Goal: Task Accomplishment & Management: Complete application form

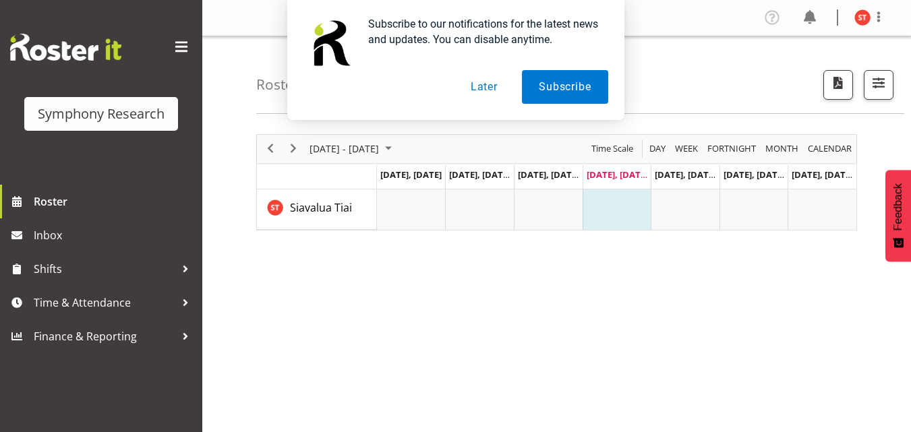
click at [486, 88] on button "Later" at bounding box center [484, 87] width 61 height 34
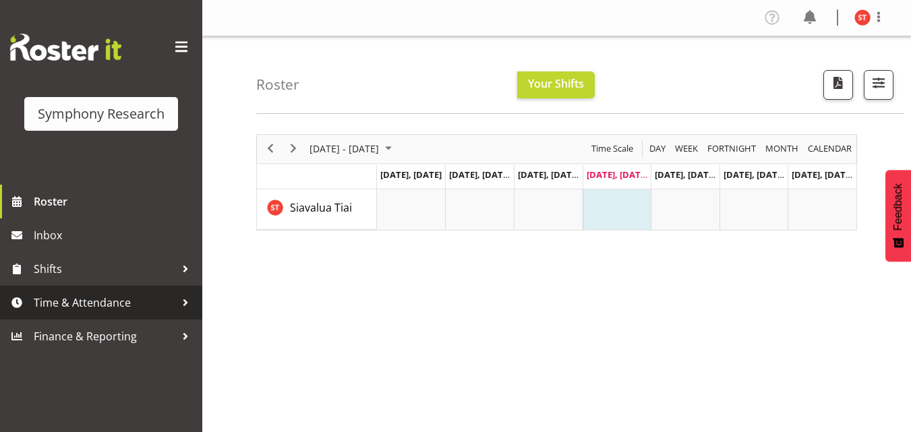
click at [183, 299] on div at bounding box center [185, 303] width 20 height 20
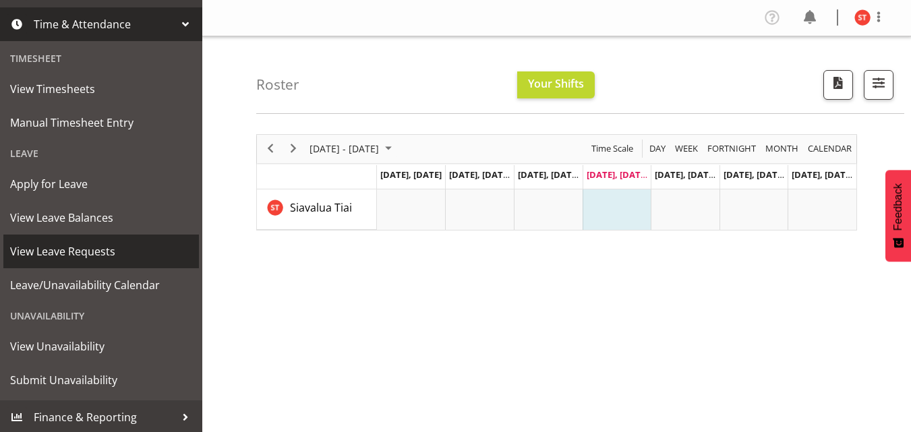
scroll to position [280, 0]
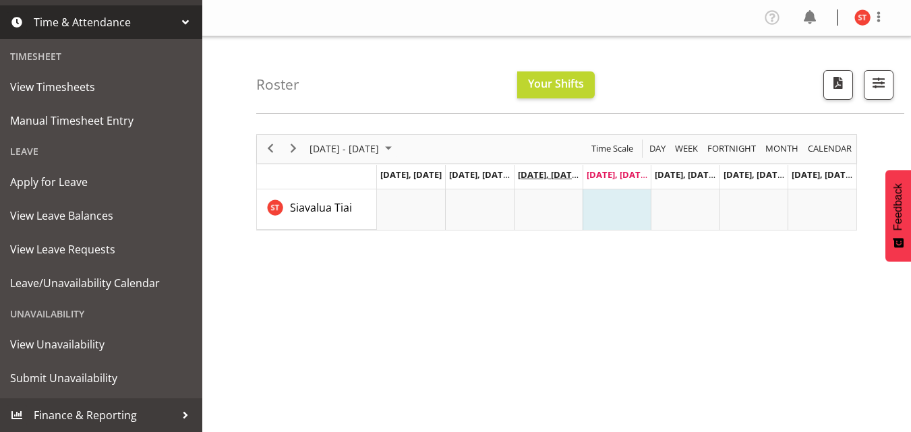
click at [561, 179] on span "Aug 20, Wednesday" at bounding box center [548, 175] width 61 height 12
click at [616, 179] on span "Aug 21, Thursday" at bounding box center [616, 175] width 61 height 12
click at [617, 201] on td "Timeline Week of August 21, 2025" at bounding box center [616, 209] width 69 height 40
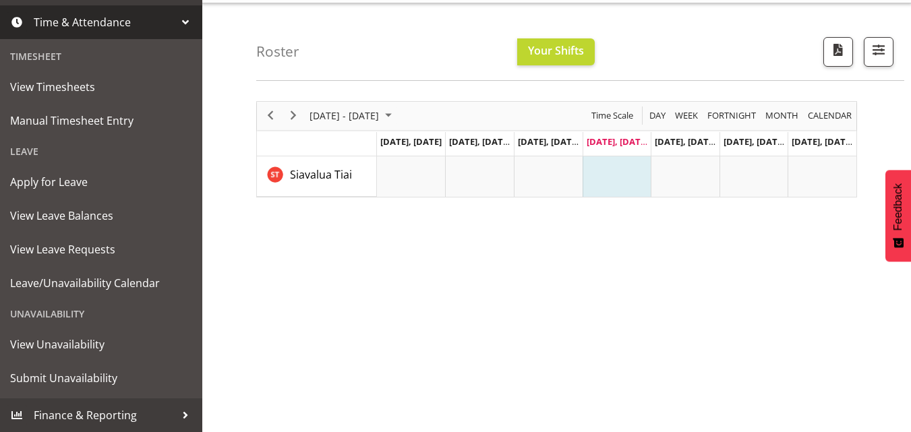
scroll to position [0, 0]
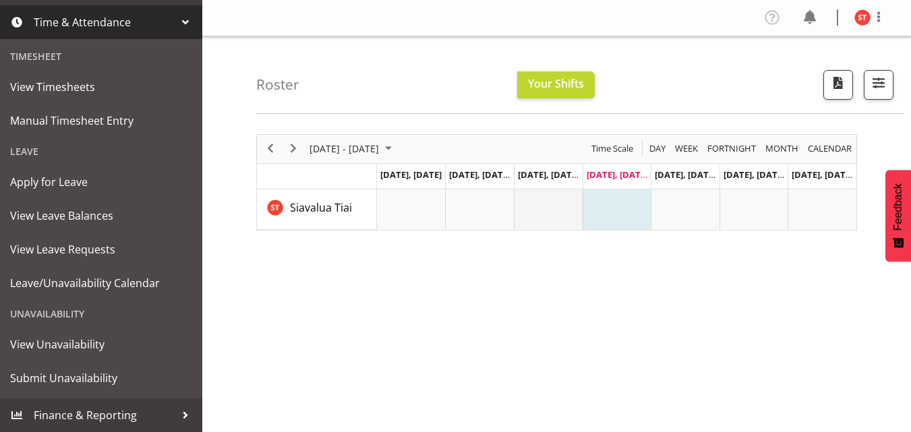
click at [533, 194] on td "Timeline Week of August 21, 2025" at bounding box center [548, 209] width 69 height 40
click at [543, 173] on span "Aug 20, Wednesday" at bounding box center [548, 175] width 61 height 12
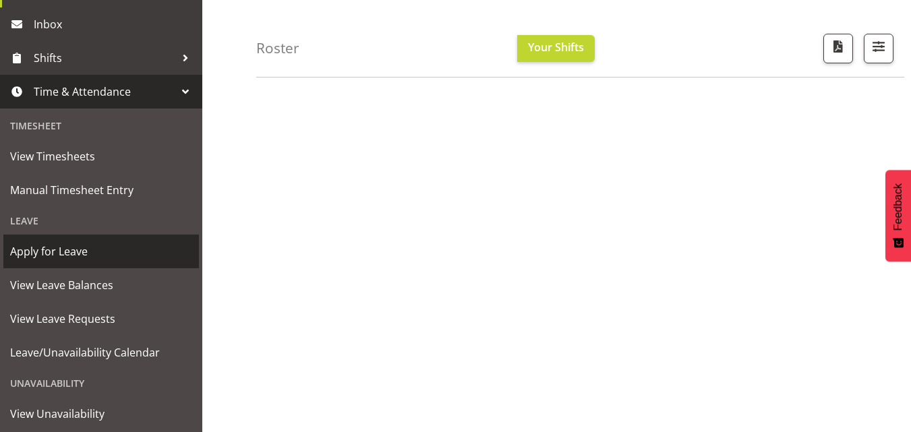
scroll to position [78, 0]
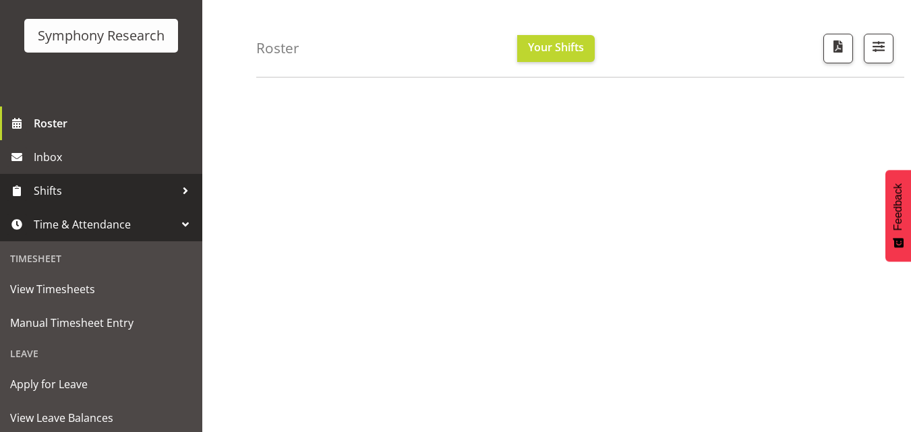
click at [135, 191] on span "Shifts" at bounding box center [105, 191] width 142 height 20
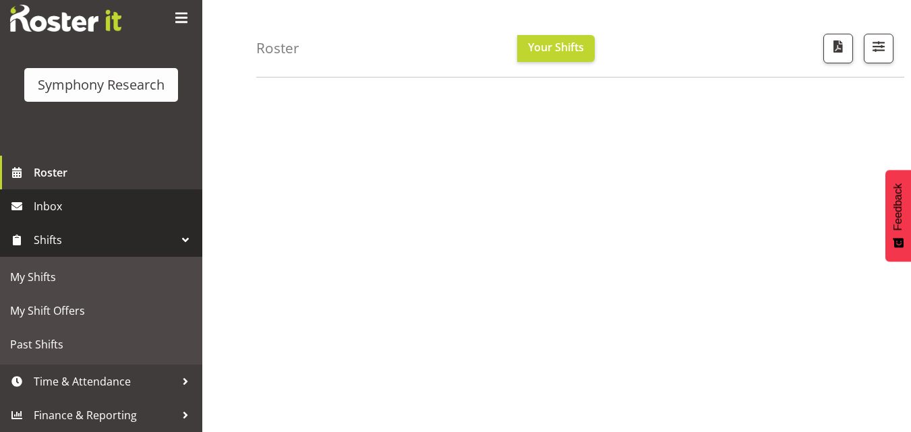
scroll to position [29, 0]
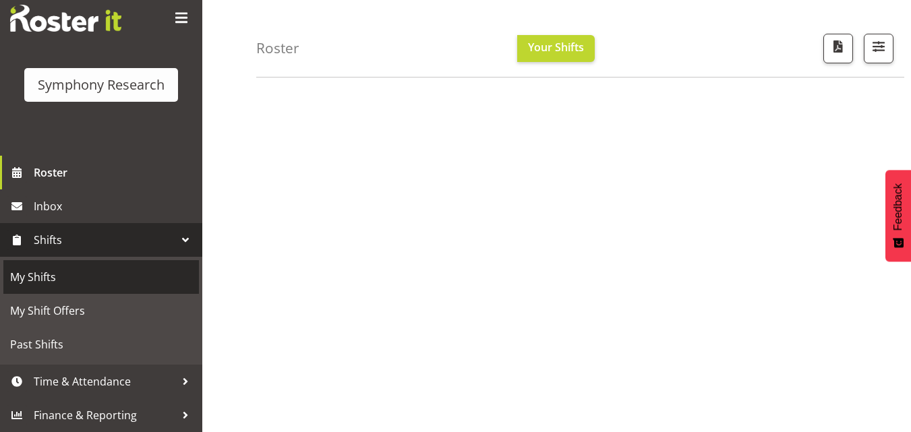
click at [97, 272] on span "My Shifts" at bounding box center [101, 277] width 182 height 20
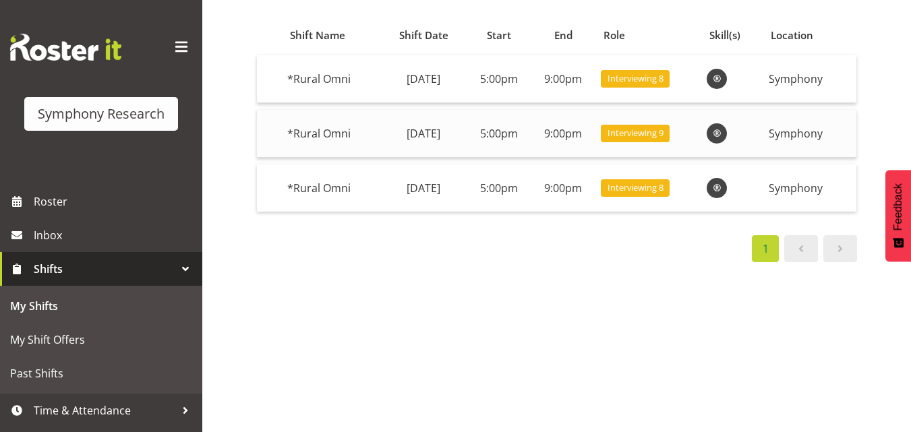
scroll to position [135, 0]
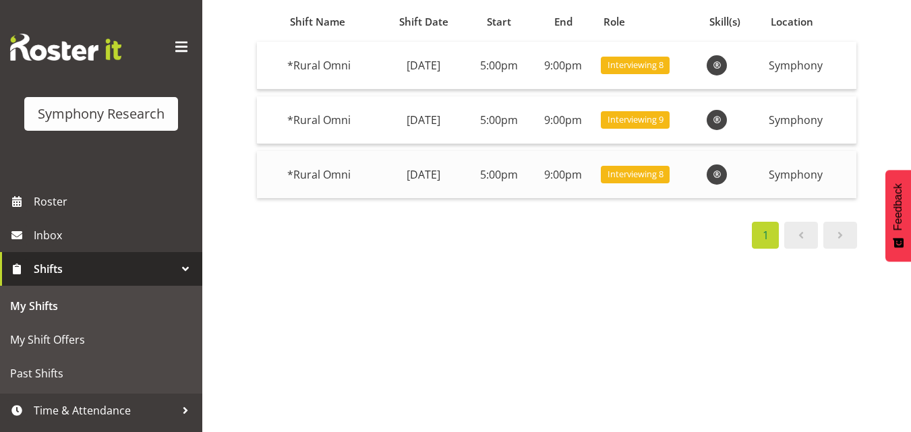
click at [725, 171] on span at bounding box center [716, 174] width 16 height 16
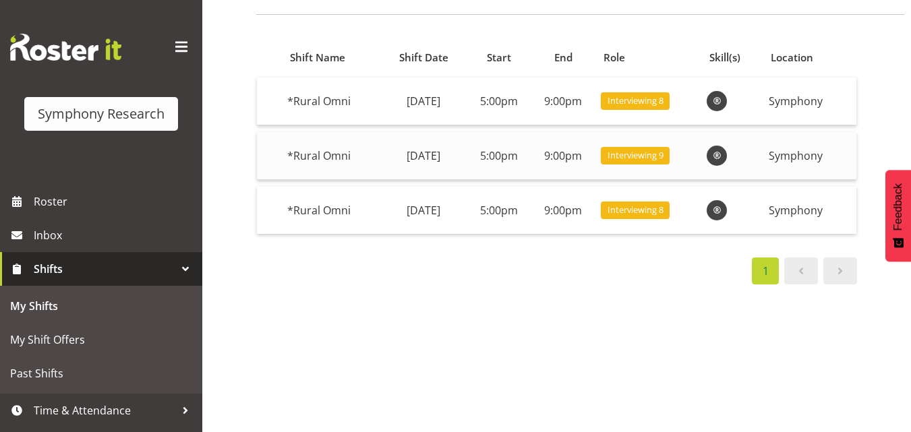
scroll to position [67, 0]
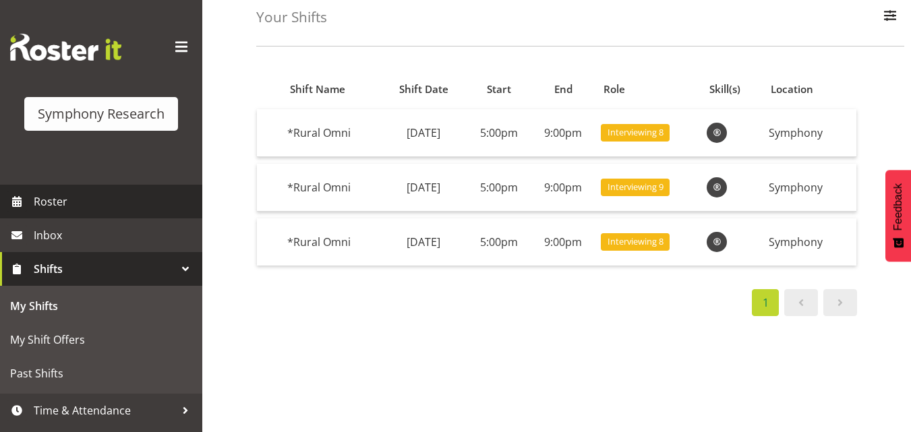
click at [84, 204] on span "Roster" at bounding box center [115, 201] width 162 height 20
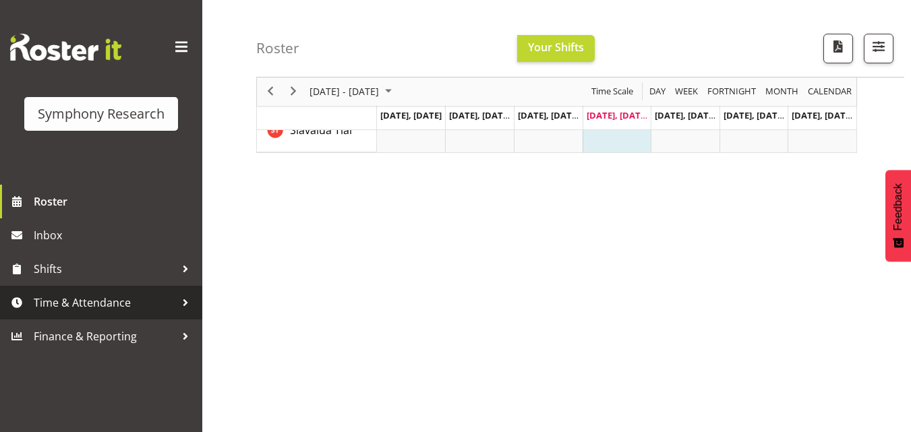
scroll to position [67, 0]
click at [136, 295] on span "Time & Attendance" at bounding box center [105, 303] width 142 height 20
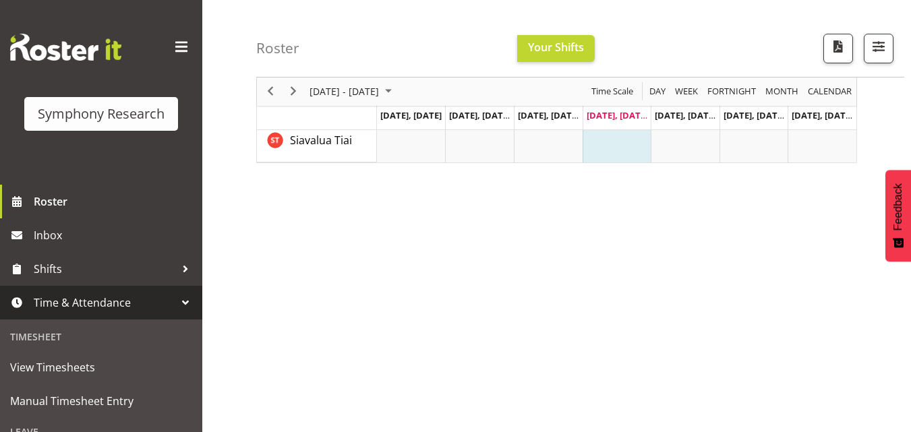
scroll to position [202, 0]
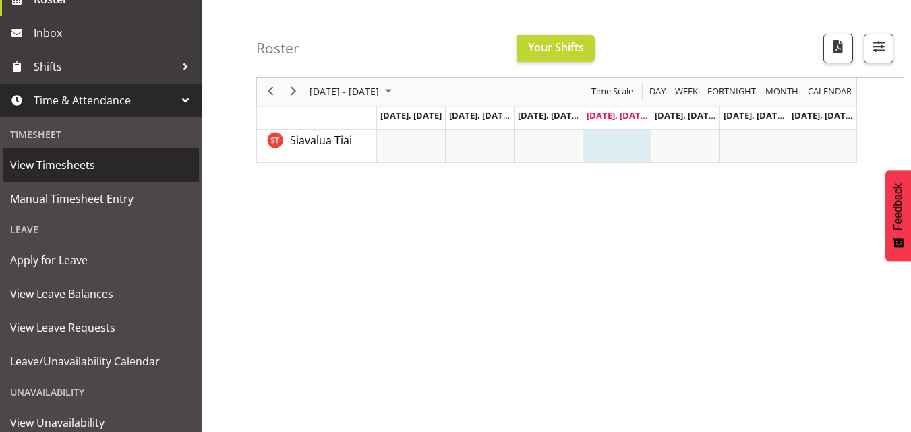
click at [130, 162] on span "View Timesheets" at bounding box center [101, 165] width 182 height 20
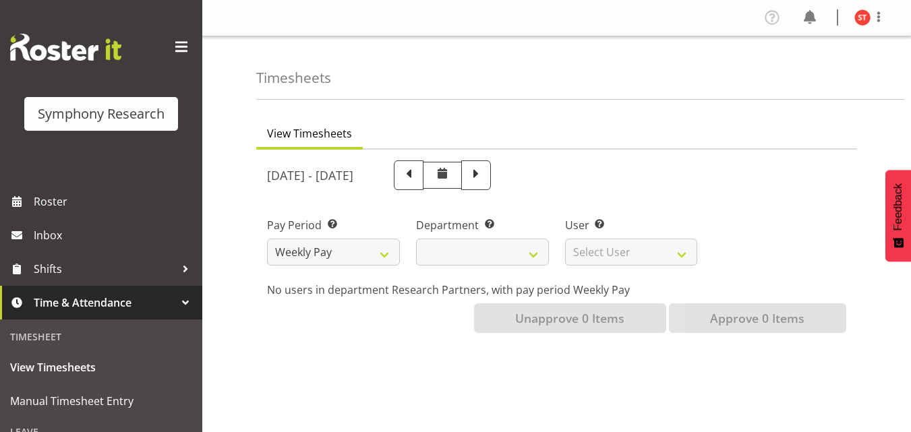
select select
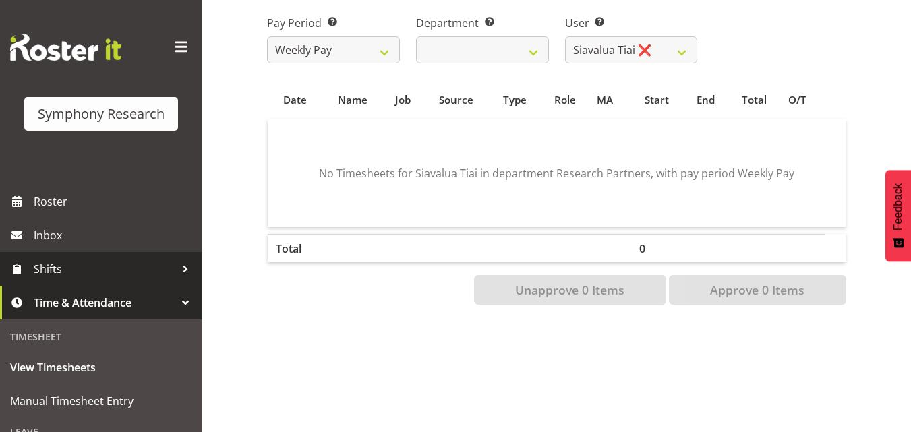
scroll to position [135, 0]
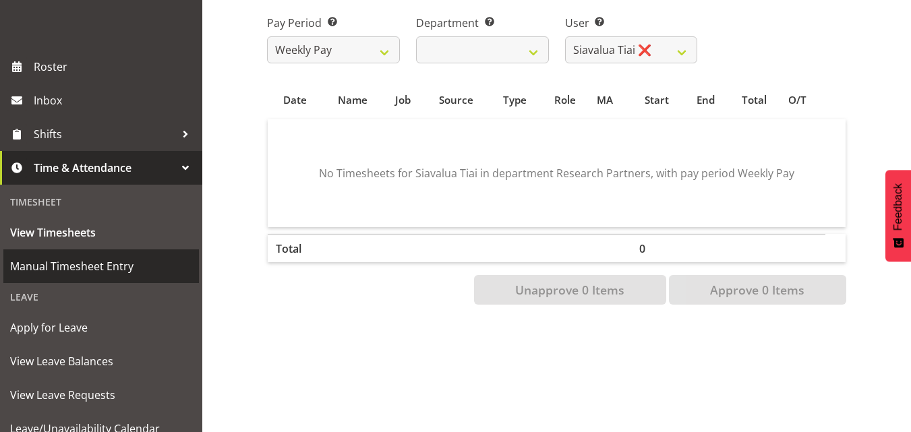
click at [76, 270] on span "Manual Timesheet Entry" at bounding box center [101, 266] width 182 height 20
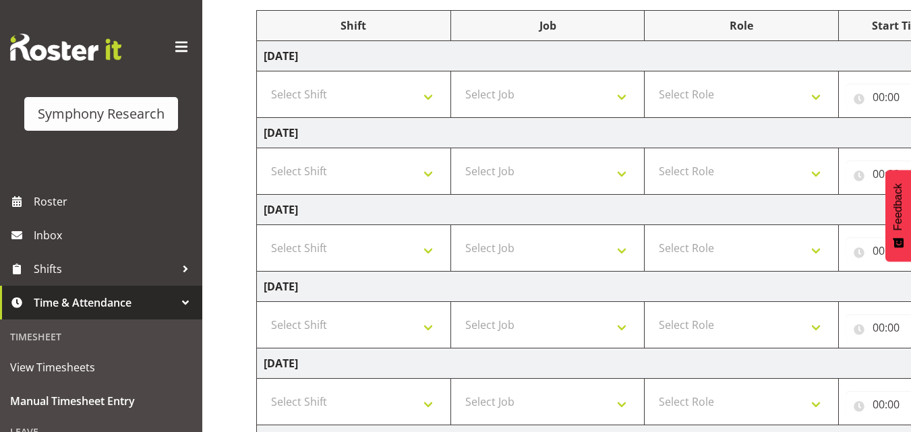
scroll to position [202, 0]
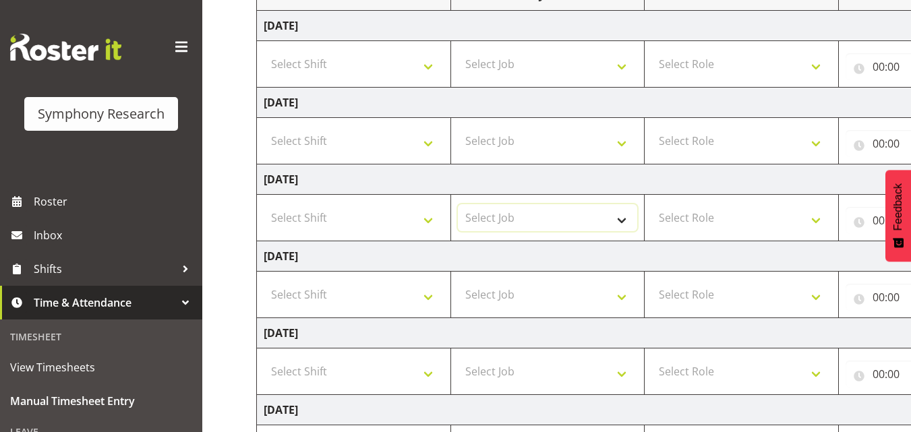
click at [620, 223] on select "Select Job 550060 IF Admin 553492 World Poll Aus Wave 2 Main 2025 553493 World …" at bounding box center [548, 217] width 180 height 27
select select "7759"
click at [458, 204] on select "Select Job 550060 IF Admin 553492 World Poll Aus Wave 2 Main 2025 553493 World …" at bounding box center [548, 217] width 180 height 27
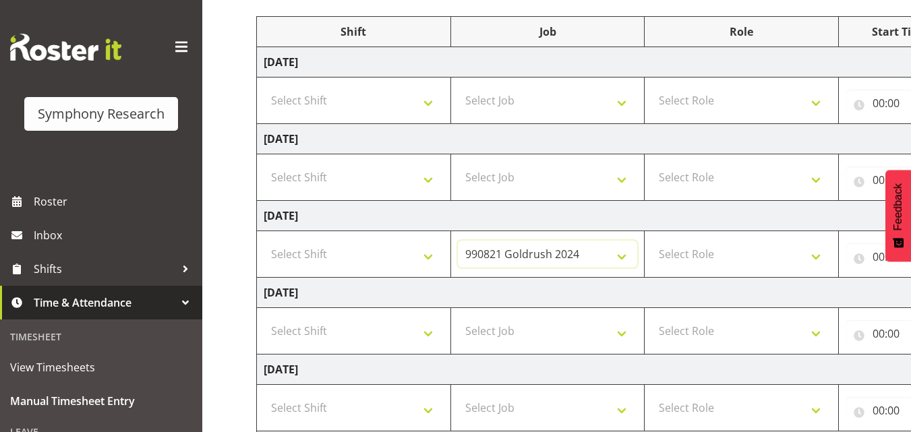
scroll to position [135, 0]
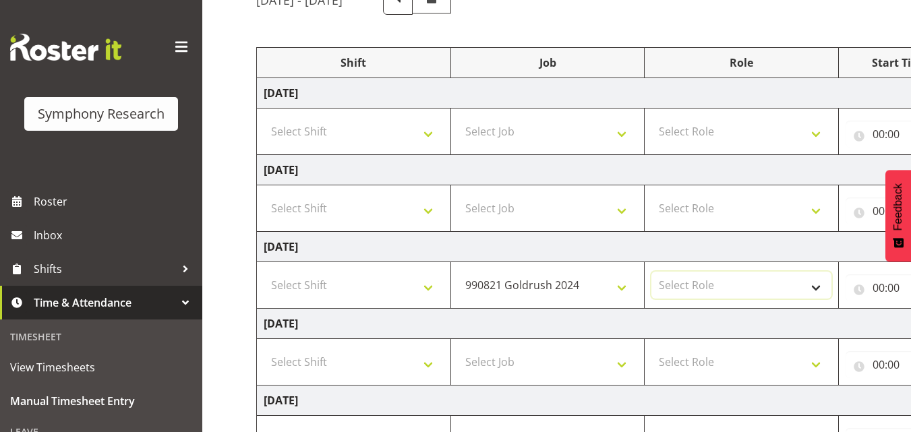
click at [768, 282] on select "Select Role Briefing Interviewing" at bounding box center [741, 285] width 180 height 27
select select "47"
click at [651, 272] on select "Select Role Briefing Interviewing" at bounding box center [741, 285] width 180 height 27
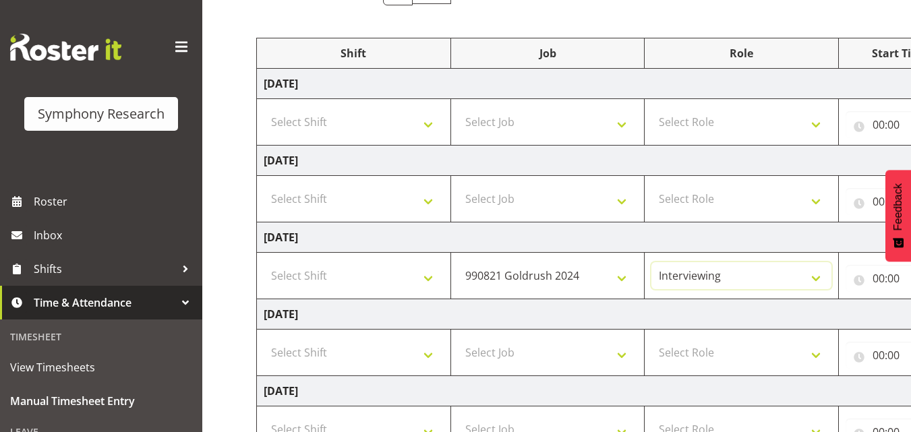
scroll to position [270, 0]
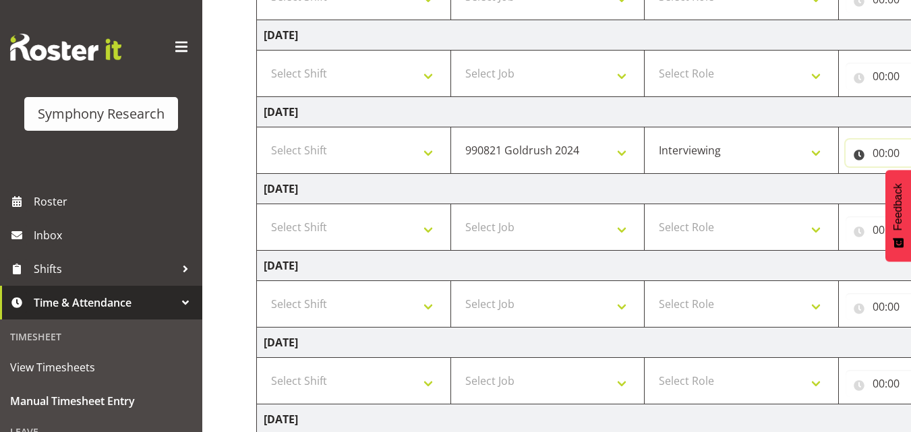
click at [879, 154] on input "00:00" at bounding box center [899, 153] width 109 height 27
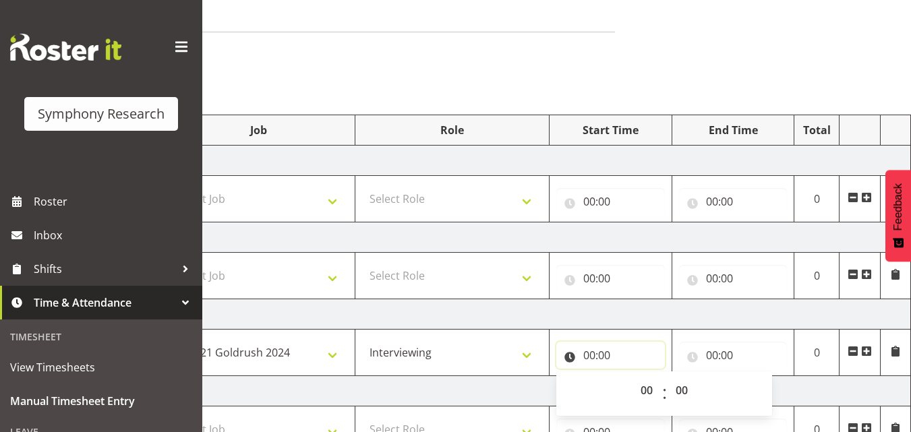
scroll to position [135, 0]
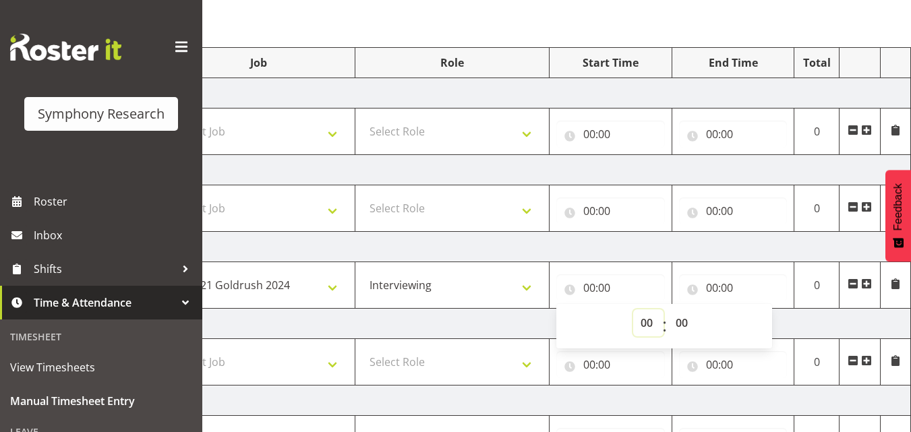
click at [646, 323] on select "00 01 02 03 04 05 06 07 08 09 10 11 12 13 14 15 16 17 18 19 20 21 22 23" at bounding box center [648, 322] width 30 height 27
select select "17"
click at [633, 309] on select "00 01 02 03 04 05 06 07 08 09 10 11 12 13 14 15 16 17 18 19 20 21 22 23" at bounding box center [648, 322] width 30 height 27
type input "17:00"
click at [698, 293] on input "00:00" at bounding box center [733, 287] width 109 height 27
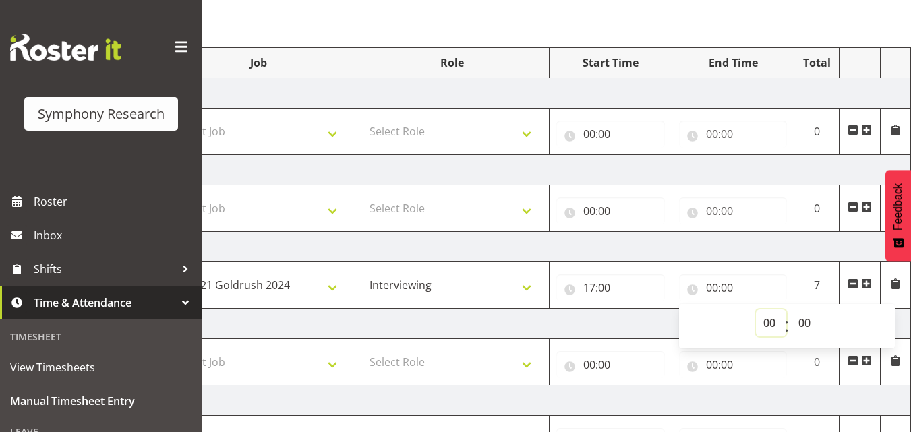
click at [767, 323] on select "00 01 02 03 04 05 06 07 08 09 10 11 12 13 14 15 16 17 18 19 20 21 22 23" at bounding box center [771, 322] width 30 height 27
select select "21"
click at [756, 309] on select "00 01 02 03 04 05 06 07 08 09 10 11 12 13 14 15 16 17 18 19 20 21 22 23" at bounding box center [771, 322] width 30 height 27
type input "21:00"
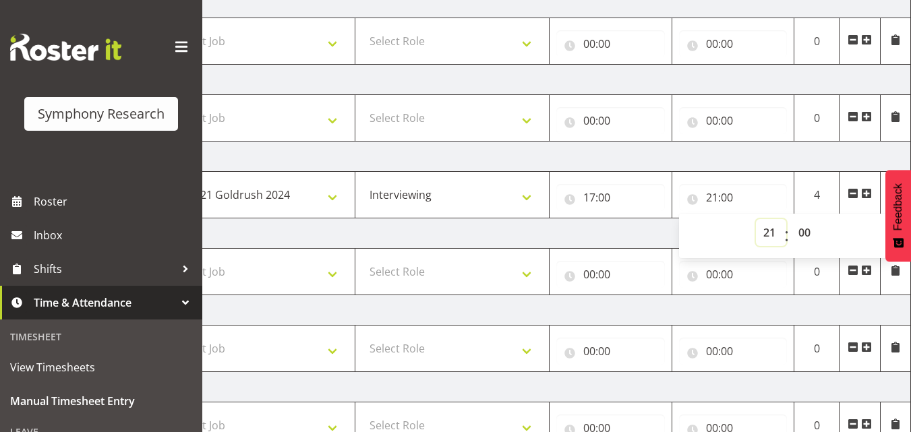
scroll to position [202, 0]
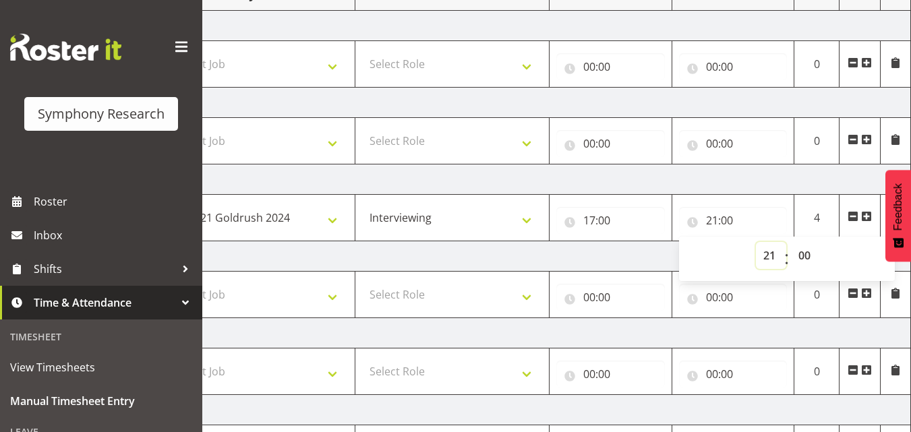
select select "20"
type input "20:00"
select select "19"
type input "19:00"
select select "18"
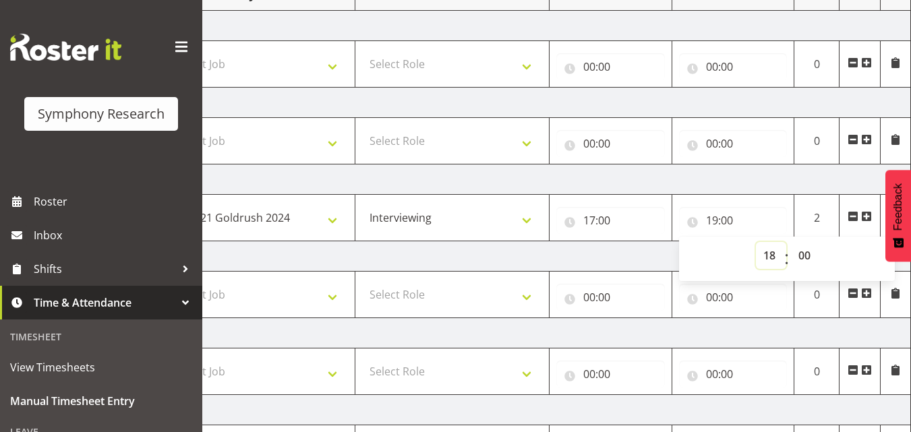
type input "18:00"
select select "17"
type input "17:00"
select select "18"
type input "18:00"
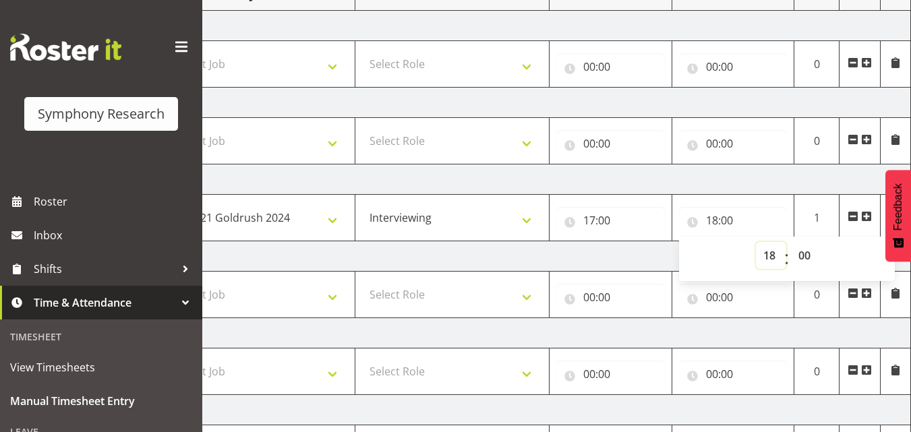
select select "19"
type input "19:00"
select select "20"
type input "20:00"
select select "21"
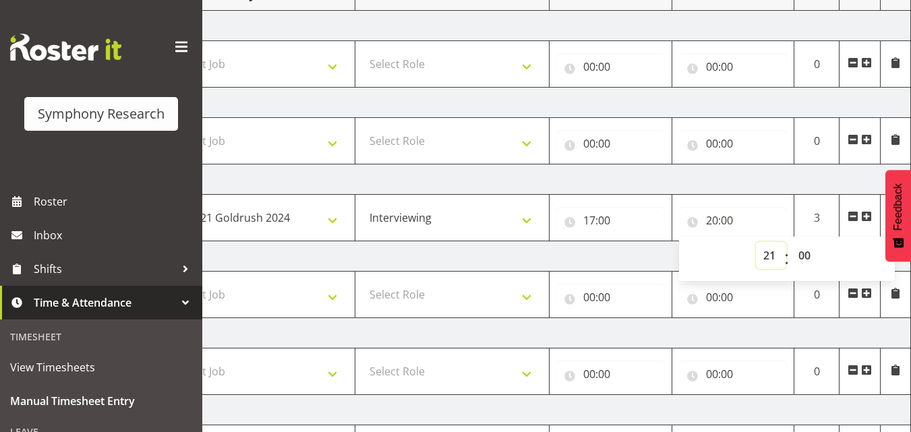
type input "21:00"
select select "22"
type input "22:00"
select select "21"
type input "21:00"
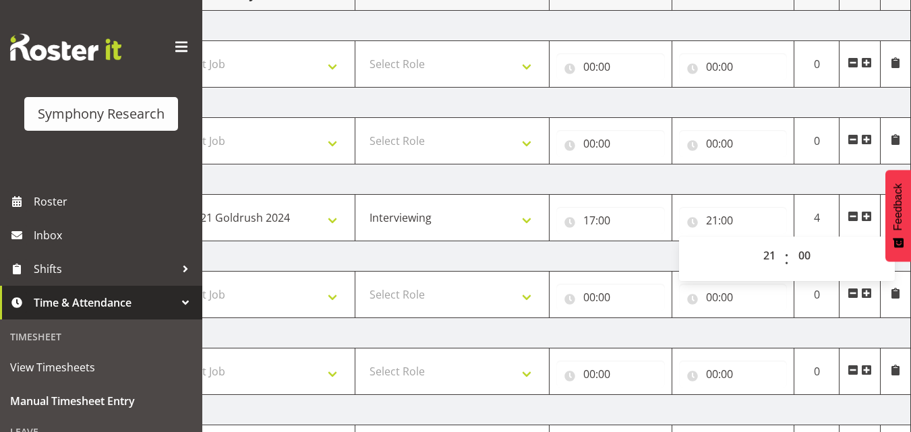
click at [557, 253] on td "[DATE]" at bounding box center [439, 256] width 943 height 30
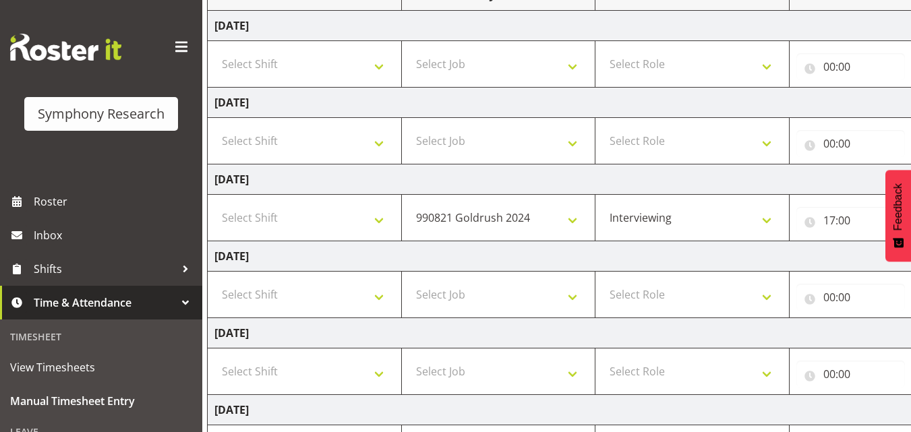
scroll to position [0, 47]
click at [385, 212] on select "Select Shift !!Weekend Residential (Roster IT Shift Label) *Business 9/10am ~ 4…" at bounding box center [307, 217] width 180 height 27
click at [217, 204] on select "Select Shift !!Weekend Residential (Roster IT Shift Label) *Business 9/10am ~ 4…" at bounding box center [307, 217] width 180 height 27
click at [384, 294] on select "Select Shift !!Weekend Residential (Roster IT Shift Label) *Business 9/10am ~ 4…" at bounding box center [307, 294] width 180 height 27
click at [508, 251] on td "[DATE]" at bounding box center [681, 256] width 943 height 30
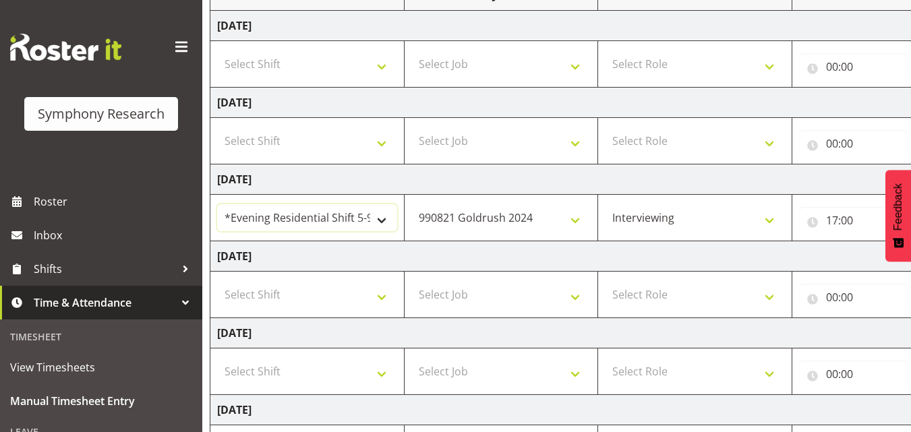
click at [382, 217] on select "!!Weekend Residential (Roster IT Shift Label) *Business 9/10am ~ 4:30pm *Busine…" at bounding box center [307, 217] width 180 height 27
select select "80467"
click at [217, 204] on select "!!Weekend Residential (Roster IT Shift Label) *Business 9/10am ~ 4:30pm *Busine…" at bounding box center [307, 217] width 180 height 27
click at [384, 291] on select "Select Shift !!Weekend Residential (Roster IT Shift Label) *Business 9/10am ~ 4…" at bounding box center [307, 294] width 180 height 27
click at [385, 293] on select "Select Shift !!Weekend Residential (Roster IT Shift Label) *Business 9/10am ~ 4…" at bounding box center [307, 294] width 180 height 27
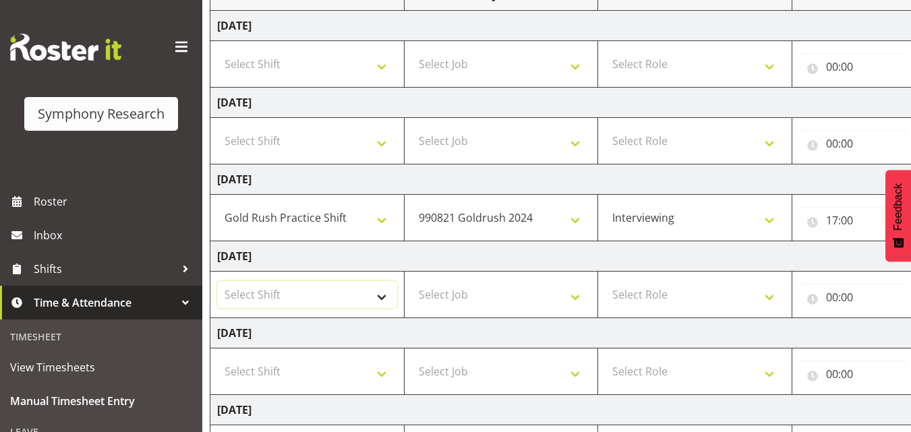
select select "48116"
click at [217, 281] on select "Select Shift !!Weekend Residential (Roster IT Shift Label) *Business 9/10am ~ 4…" at bounding box center [307, 294] width 180 height 27
click at [572, 297] on select "Select Job 550060 IF Admin 553492 World Poll Aus Wave 2 Main 2025 553493 World …" at bounding box center [501, 294] width 180 height 27
select select "10536"
click at [411, 281] on select "Select Job 550060 IF Admin 553492 World Poll Aus Wave 2 Main 2025 553493 World …" at bounding box center [501, 294] width 180 height 27
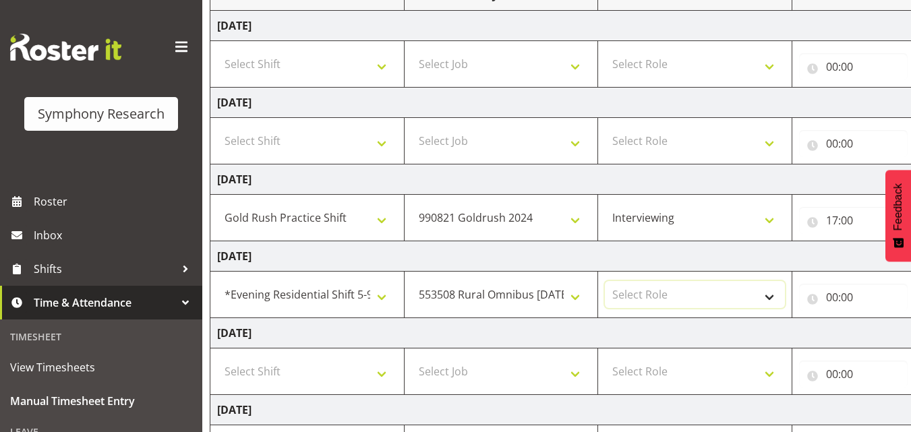
click at [697, 293] on select "Select Role Briefing Interviewing" at bounding box center [695, 294] width 180 height 27
click at [605, 281] on select "Select Role Briefing Interviewing" at bounding box center [695, 294] width 180 height 27
click at [766, 292] on select "Briefing Interviewing" at bounding box center [695, 294] width 180 height 27
select select "47"
click at [605, 281] on select "Briefing Interviewing" at bounding box center [695, 294] width 180 height 27
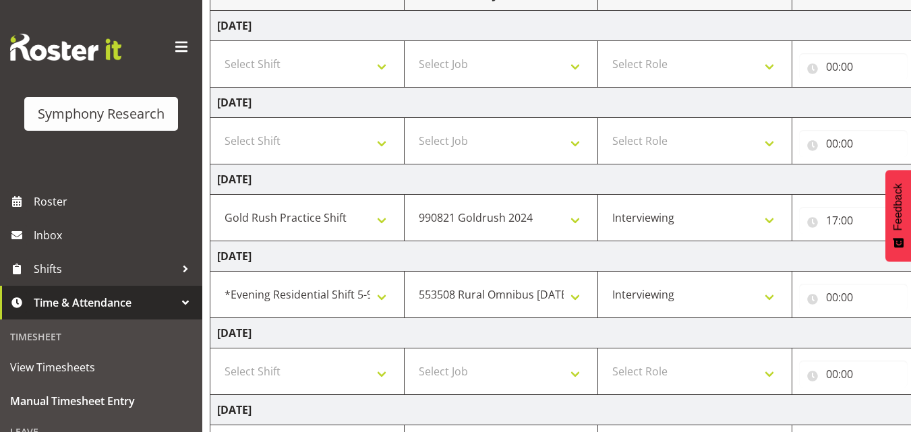
click at [744, 332] on td "[DATE]" at bounding box center [681, 333] width 943 height 30
click at [830, 298] on input "00:00" at bounding box center [853, 297] width 109 height 27
select select "1"
type input "01:00"
select select "2"
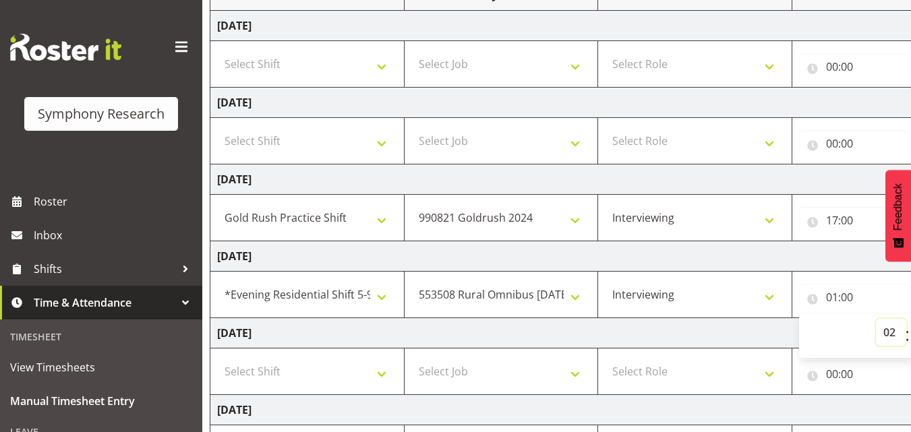
type input "02:00"
select select "3"
type input "03:00"
select select "4"
type input "04:00"
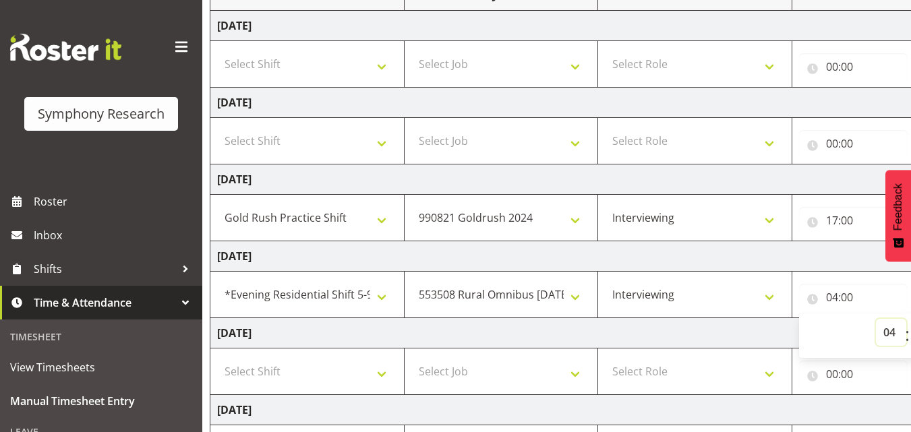
select select "5"
type input "05:00"
click at [766, 329] on td "[DATE]" at bounding box center [681, 333] width 943 height 30
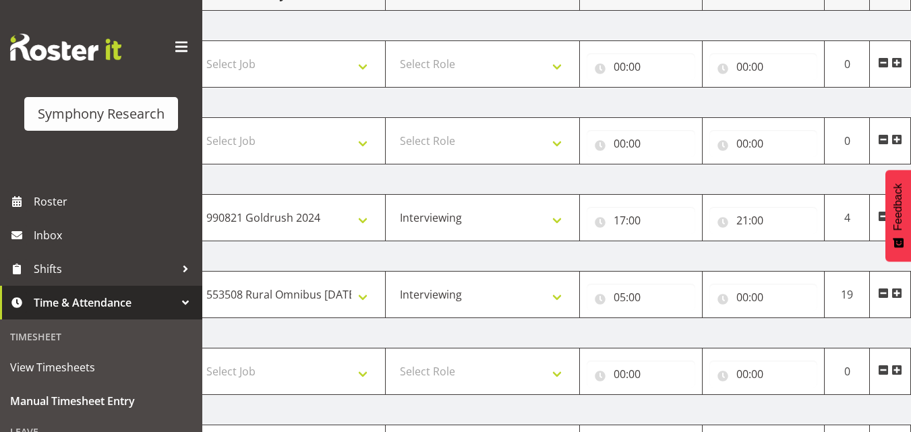
scroll to position [0, 262]
click at [648, 292] on input "05:00" at bounding box center [637, 297] width 109 height 27
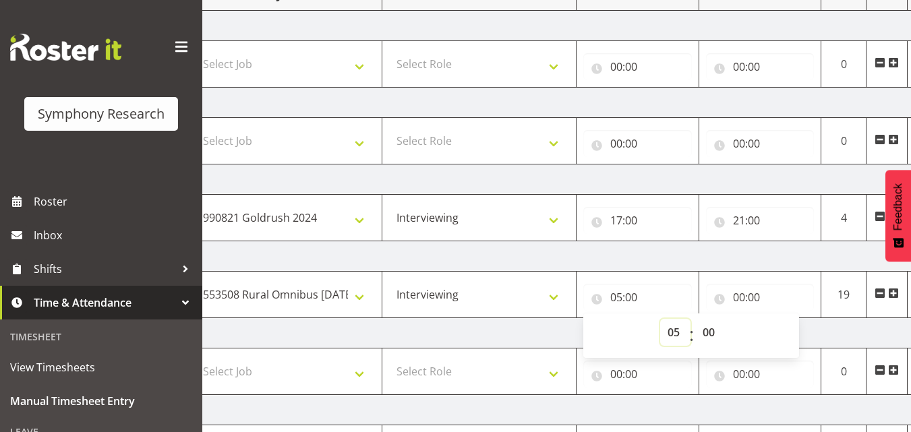
click at [687, 332] on select "00 01 02 03 04 05 06 07 08 09 10 11 12 13 14 15 16 17 18 19 20 21 22 23" at bounding box center [675, 332] width 30 height 27
click at [669, 328] on select "00 01 02 03 04 05 06 07 08 09 10 11 12 13 14 15 16 17 18 19 20 21 22 23" at bounding box center [675, 332] width 30 height 27
select select "17"
click at [660, 319] on select "00 01 02 03 04 05 06 07 08 09 10 11 12 13 14 15 16 17 18 19 20 21 22 23" at bounding box center [675, 332] width 30 height 27
type input "17:00"
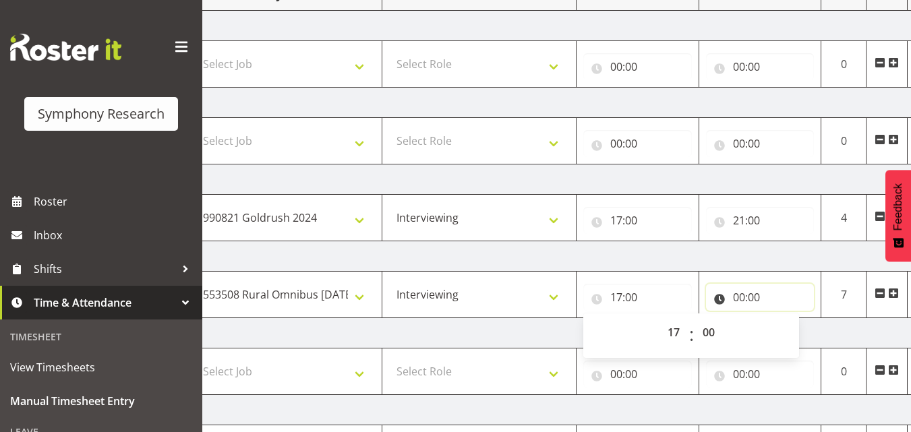
click at [759, 297] on input "00:00" at bounding box center [760, 297] width 109 height 27
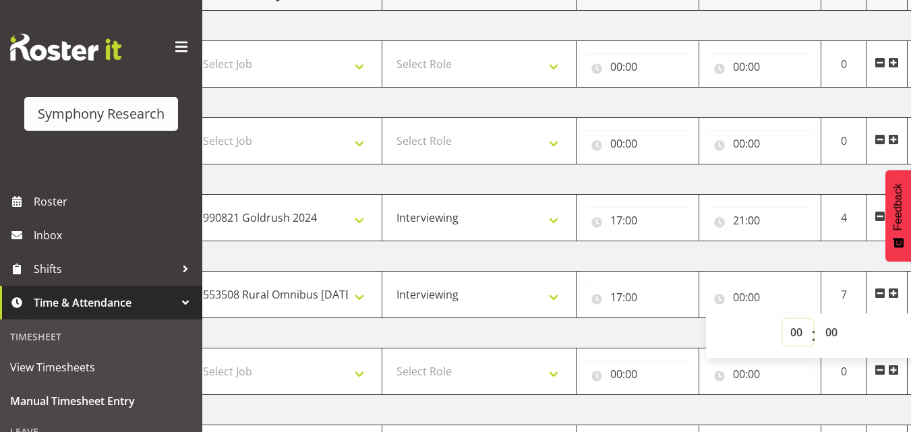
click at [794, 329] on select "00 01 02 03 04 05 06 07 08 09 10 11 12 13 14 15 16 17 18 19 20 21 22 23" at bounding box center [798, 332] width 30 height 27
select select "21"
click at [783, 319] on select "00 01 02 03 04 05 06 07 08 09 10 11 12 13 14 15 16 17 18 19 20 21 22 23" at bounding box center [798, 332] width 30 height 27
type input "21:00"
click at [636, 330] on td "[DATE]" at bounding box center [466, 333] width 943 height 30
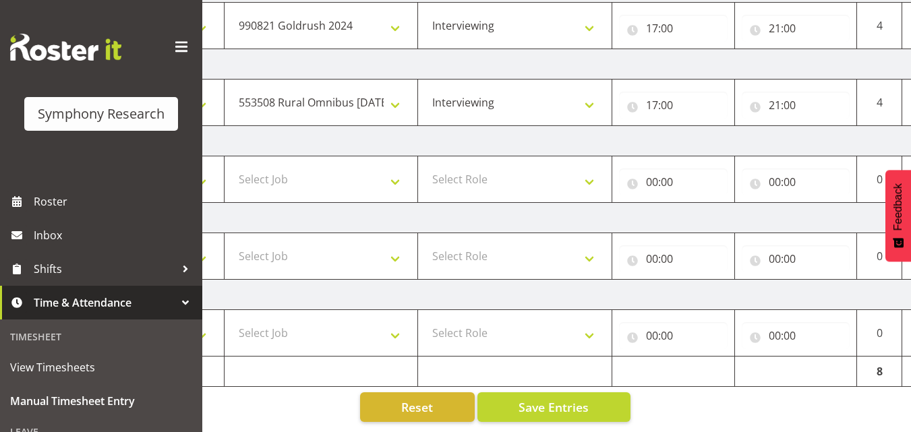
scroll to position [0, 232]
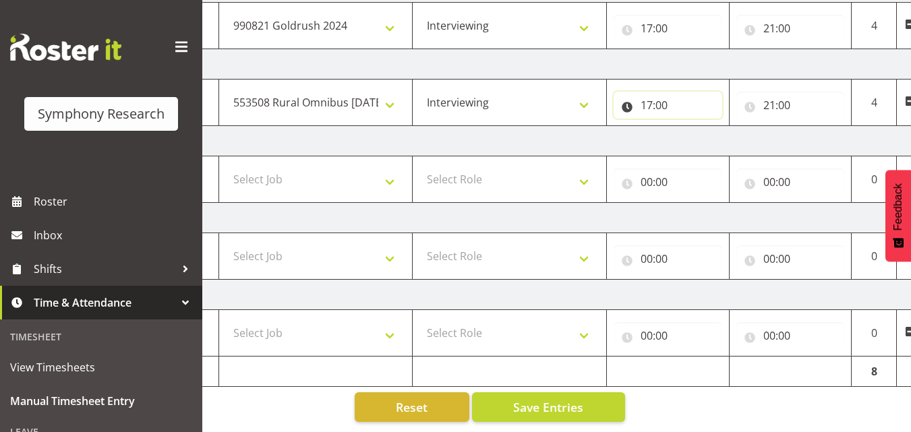
click at [669, 92] on input "17:00" at bounding box center [667, 105] width 109 height 27
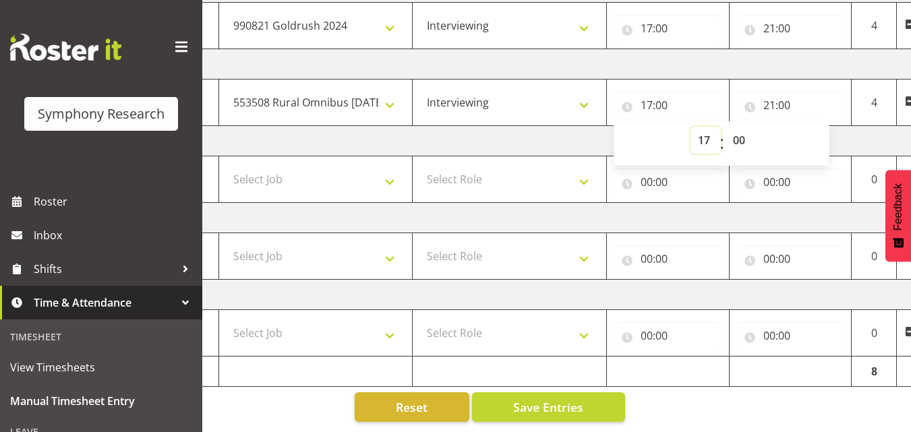
click at [700, 127] on select "00 01 02 03 04 05 06 07 08 09 10 11 12 13 14 15 16 17 18 19 20 21 22 23" at bounding box center [705, 140] width 30 height 27
select select "16"
click at [690, 127] on select "00 01 02 03 04 05 06 07 08 09 10 11 12 13 14 15 16 17 18 19 20 21 22 23" at bounding box center [705, 140] width 30 height 27
type input "16:00"
click at [670, 400] on div "[DATE] - [DATE] Shift Job Role Start Time End Time Total [DATE] Select Shift !!…" at bounding box center [351, 74] width 655 height 717
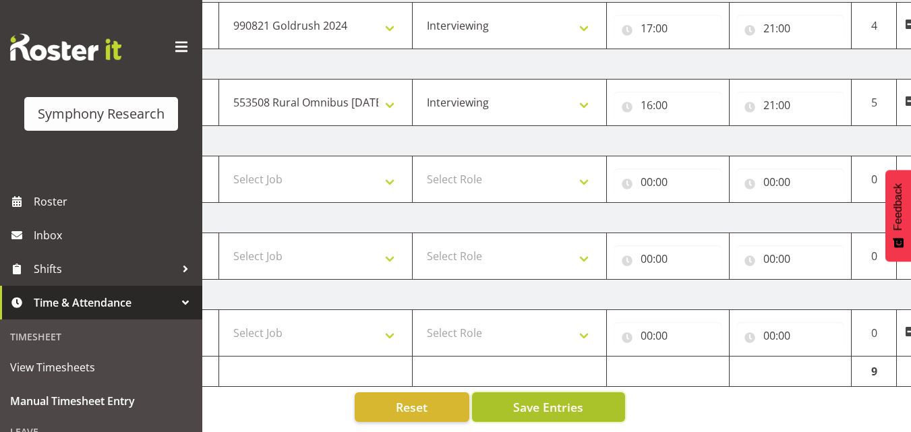
click at [587, 396] on button "Save Entries" at bounding box center [548, 407] width 153 height 30
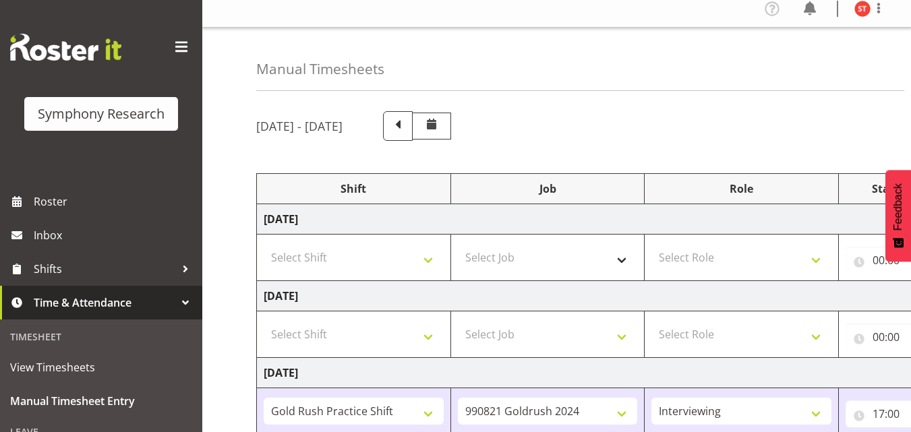
scroll to position [0, 0]
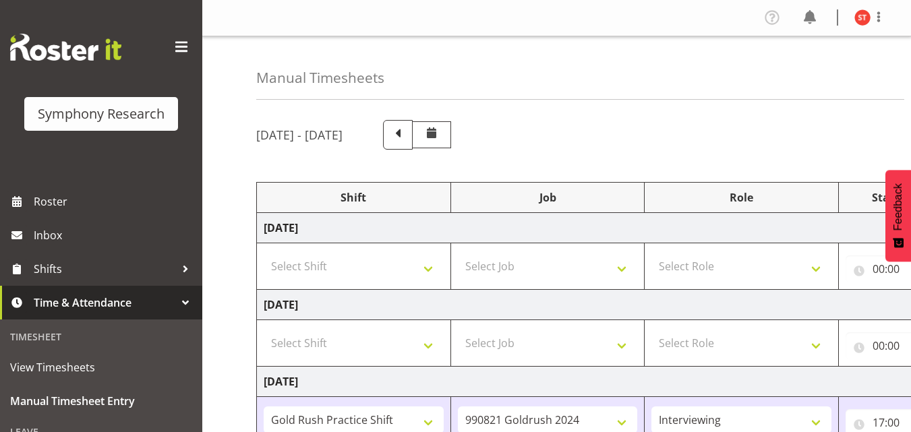
click at [684, 14] on nav "Profile Log Out" at bounding box center [557, 18] width 682 height 22
